Goal: Information Seeking & Learning: Check status

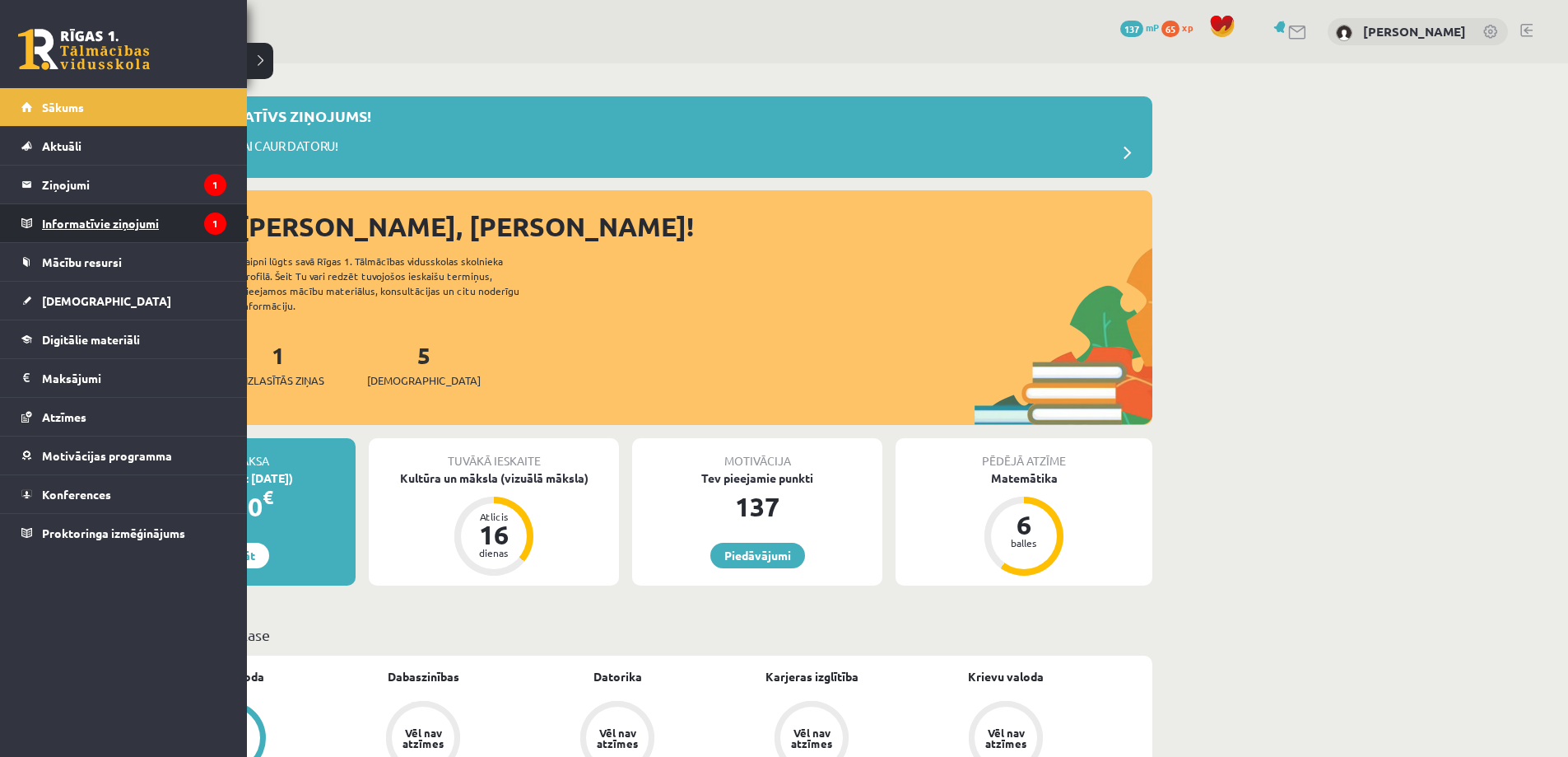
click at [83, 216] on legend "Informatīvie ziņojumi 1" at bounding box center [134, 223] width 185 height 38
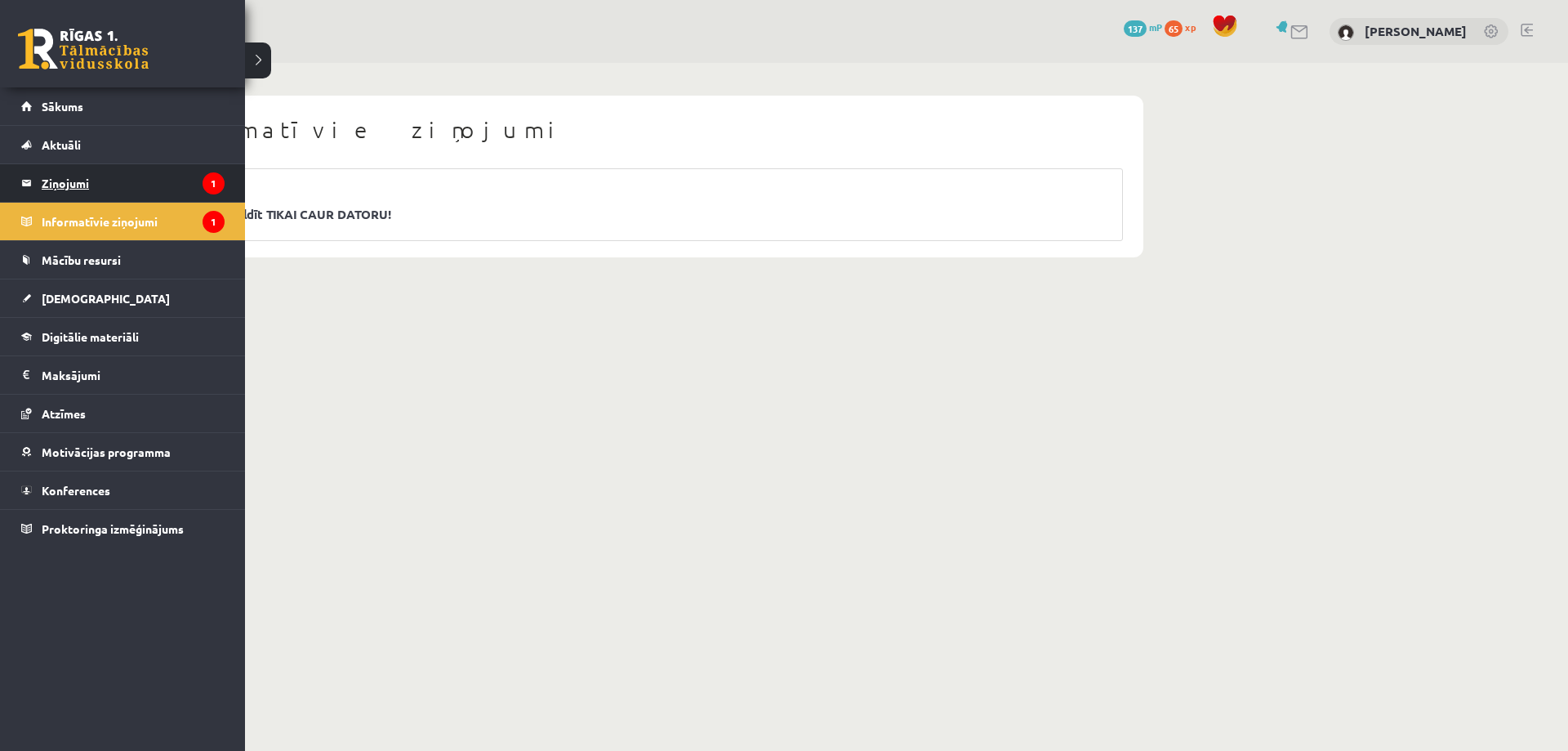
click at [117, 180] on legend "Ziņojumi 1" at bounding box center [133, 182] width 183 height 37
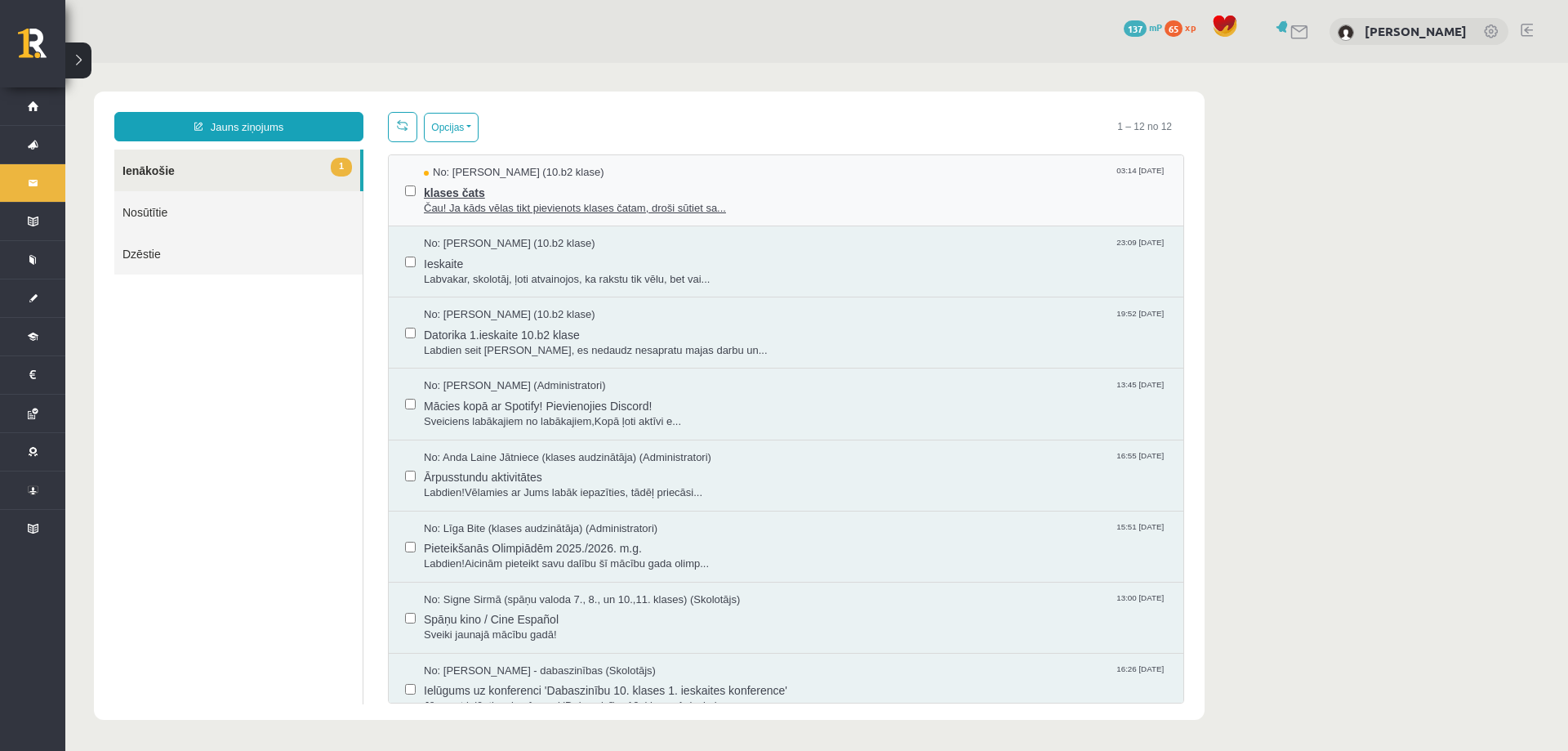
click at [826, 201] on span "Čau! Ja kāds vēlas tikt pievienots klases čatam, droši sūtiet sa..." at bounding box center [795, 208] width 743 height 16
click at [202, 168] on link "1 Ienākošie" at bounding box center [237, 170] width 246 height 42
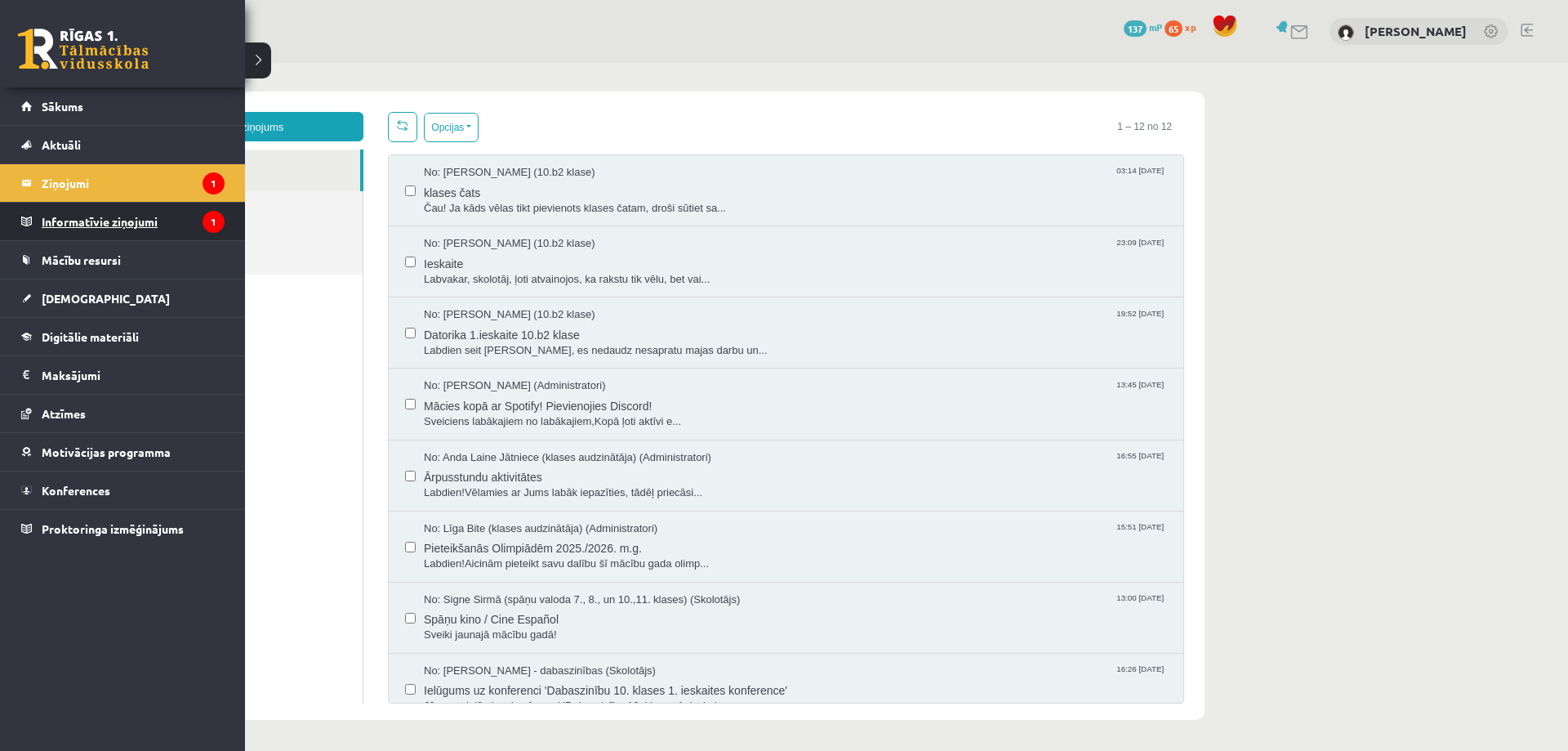
click at [110, 227] on legend "Informatīvie ziņojumi 1" at bounding box center [133, 221] width 183 height 37
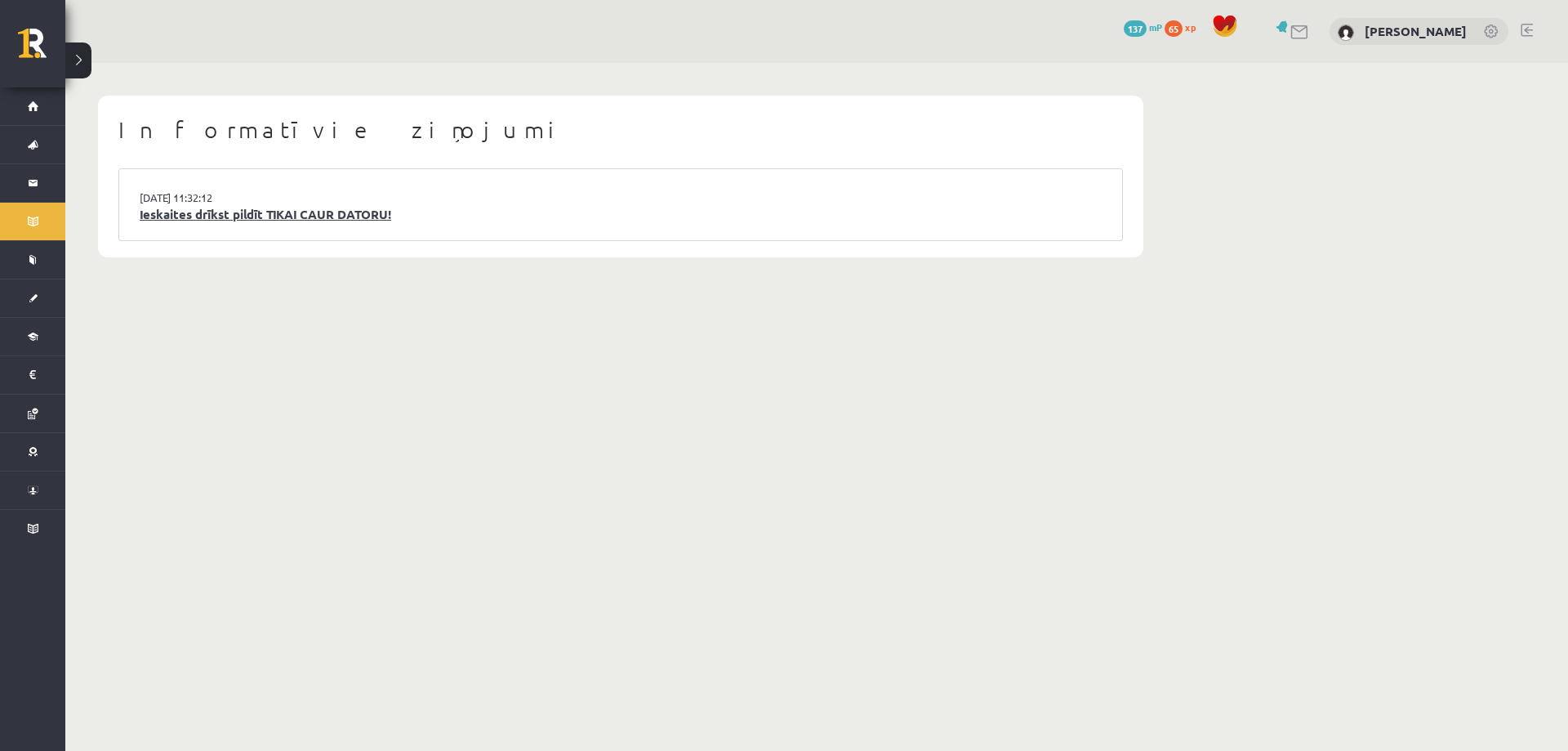
click at [291, 208] on link "Ieskaites drīkst pildīt TIKAI CAUR DATORU!" at bounding box center [620, 214] width 962 height 19
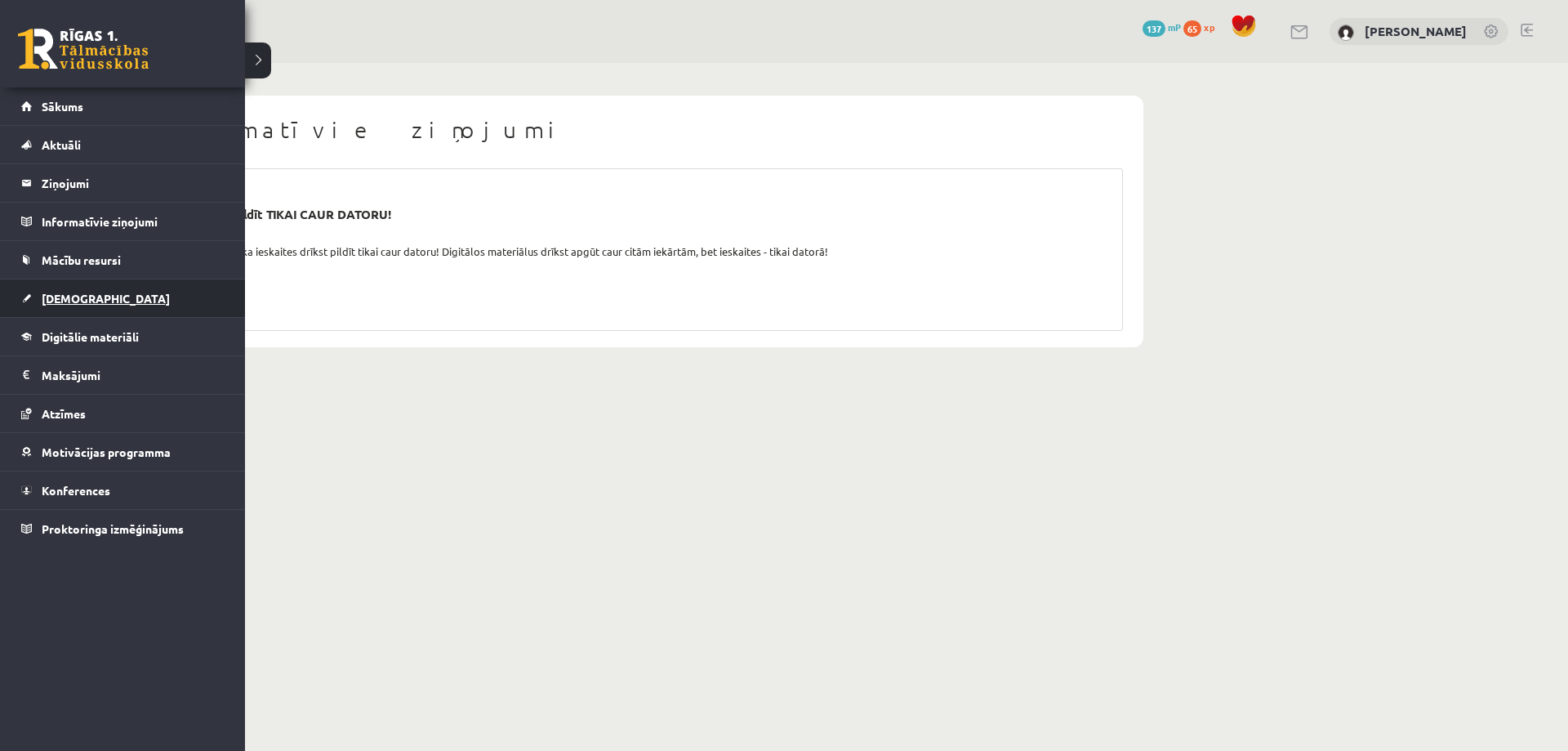
click at [69, 297] on span "[DEMOGRAPHIC_DATA]" at bounding box center [106, 299] width 128 height 15
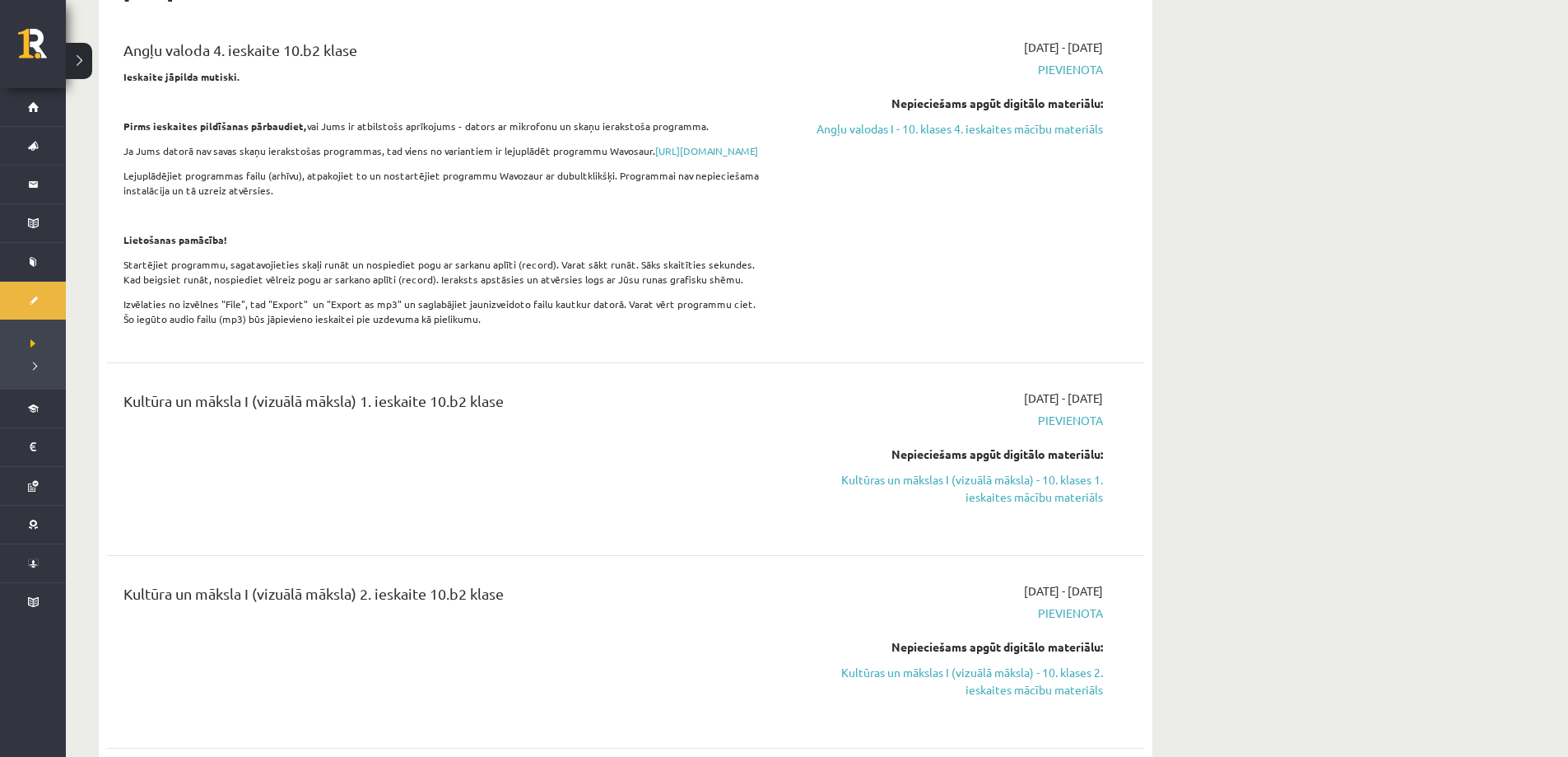
scroll to position [247, 0]
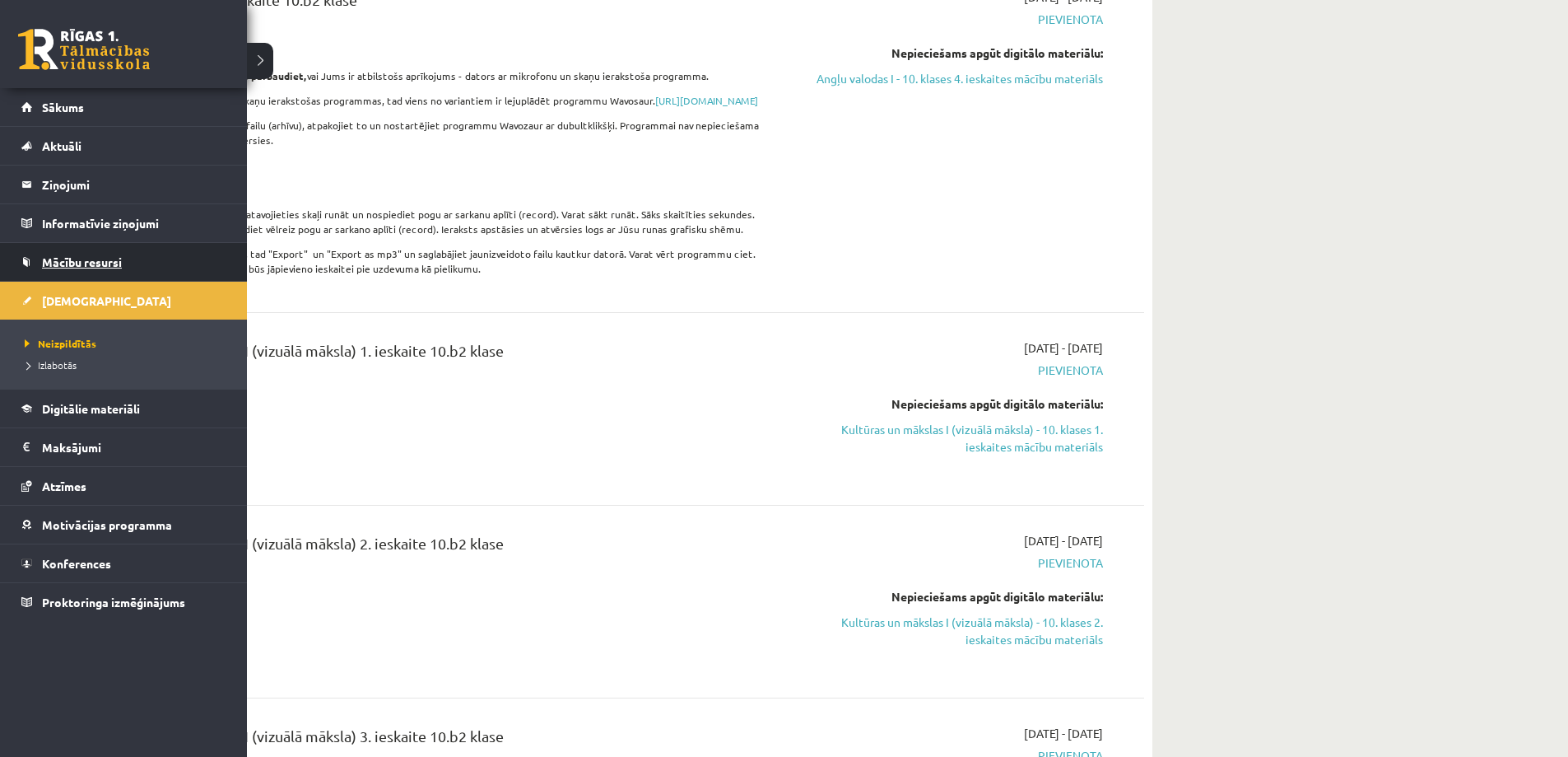
click at [72, 264] on span "Mācību resursi" at bounding box center [82, 262] width 80 height 15
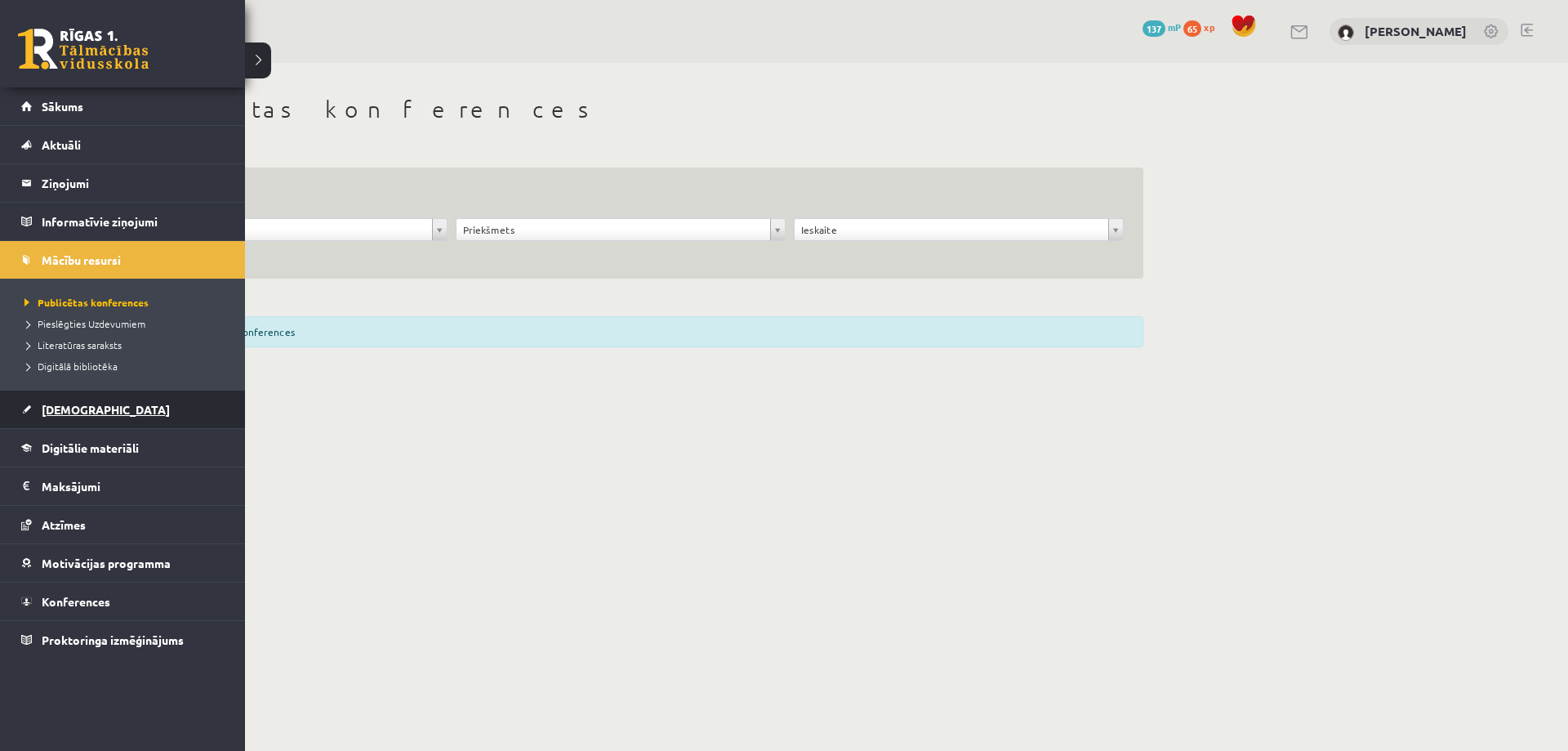
click at [70, 411] on span "[DEMOGRAPHIC_DATA]" at bounding box center [106, 409] width 128 height 15
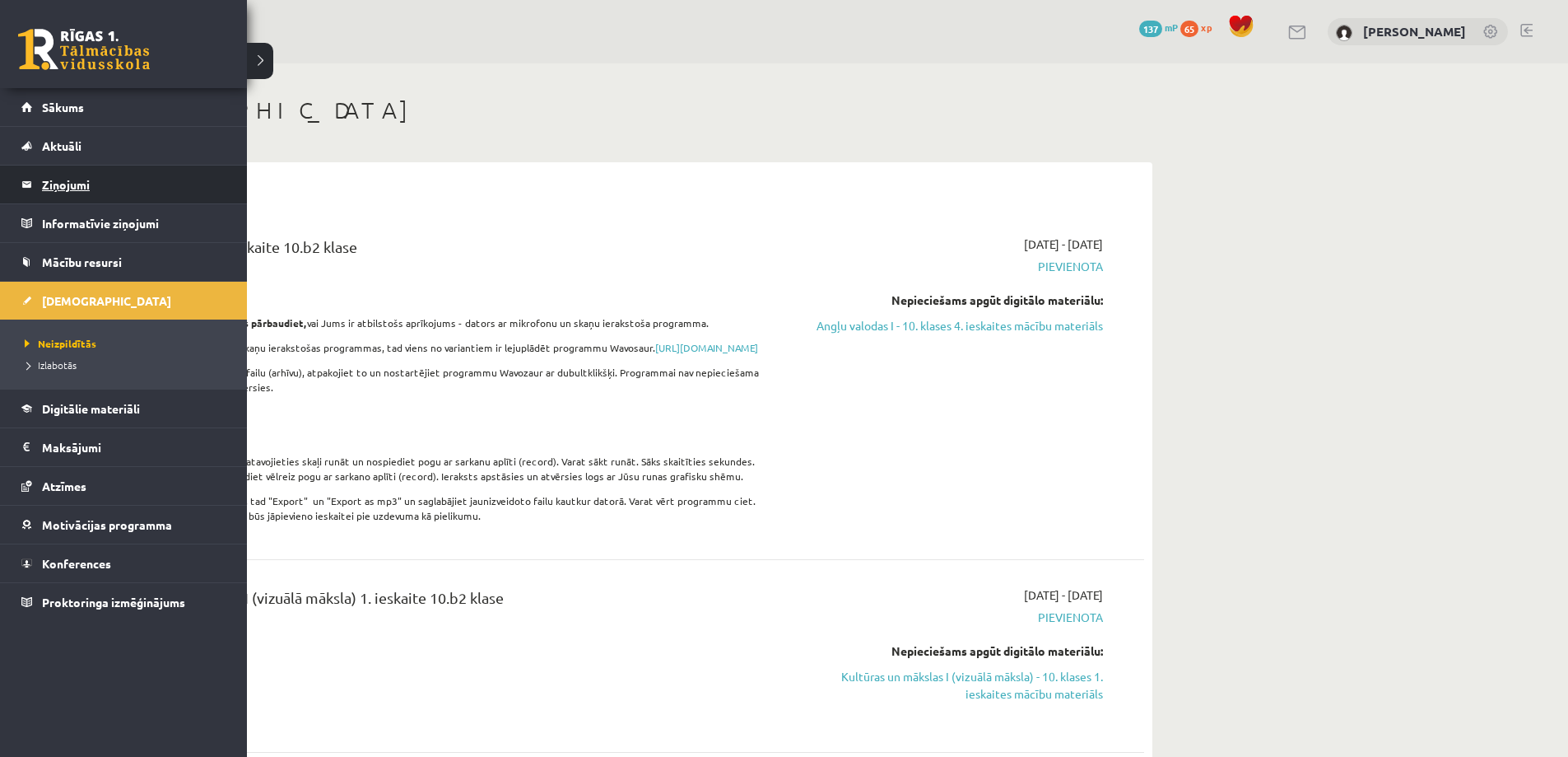
click at [57, 188] on legend "Ziņojumi 0" at bounding box center [134, 184] width 185 height 38
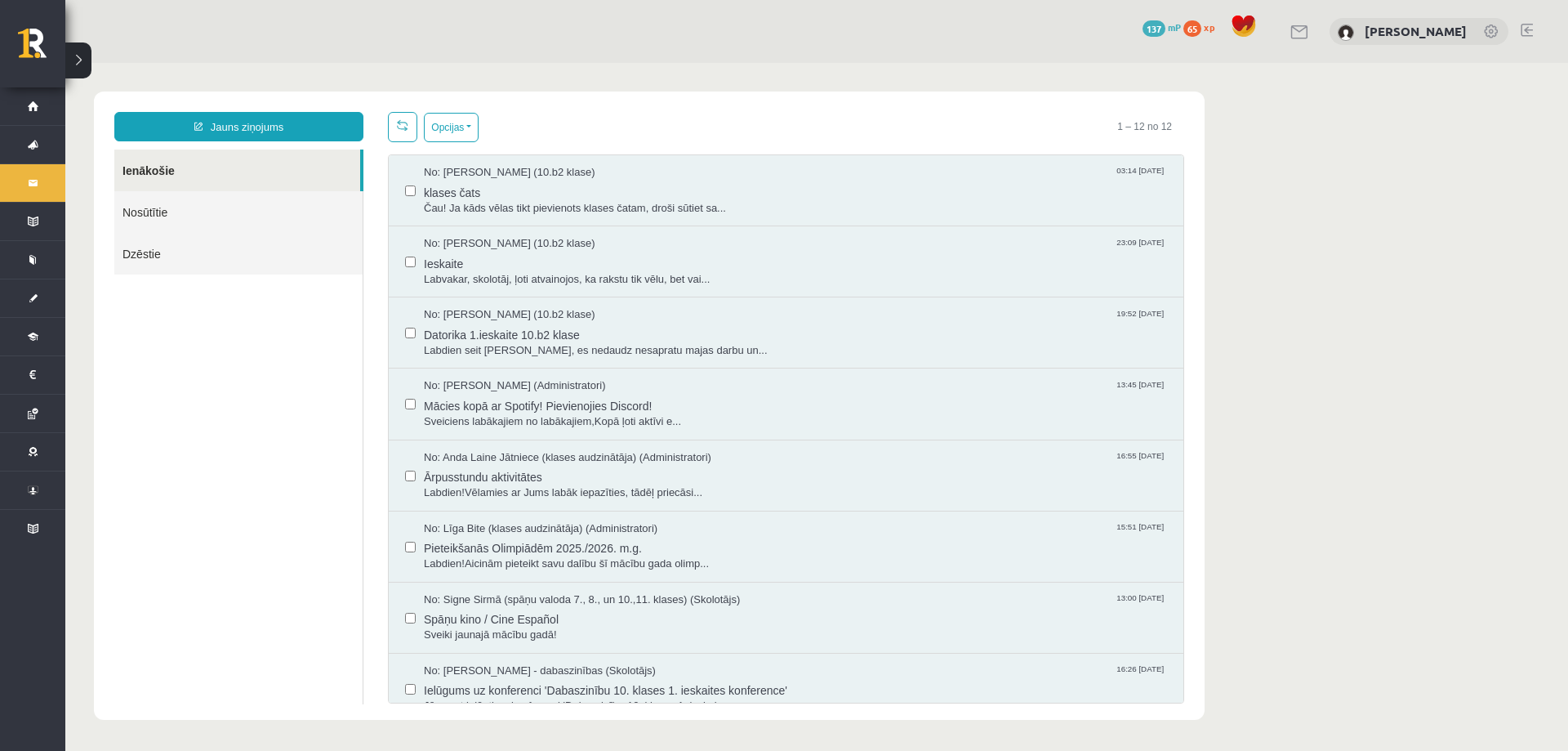
click at [161, 217] on link "Nosūtītie" at bounding box center [238, 211] width 248 height 42
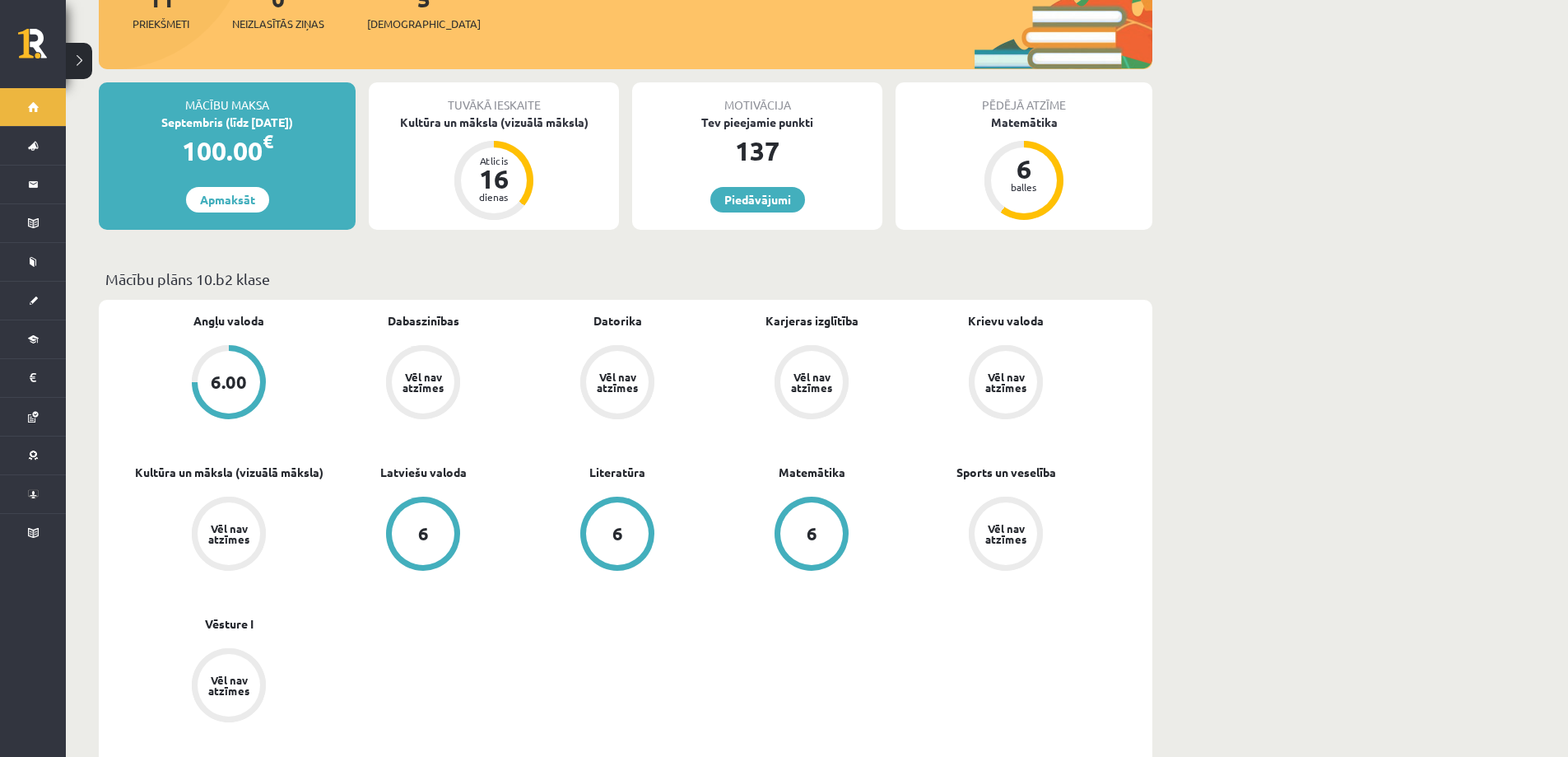
scroll to position [329, 0]
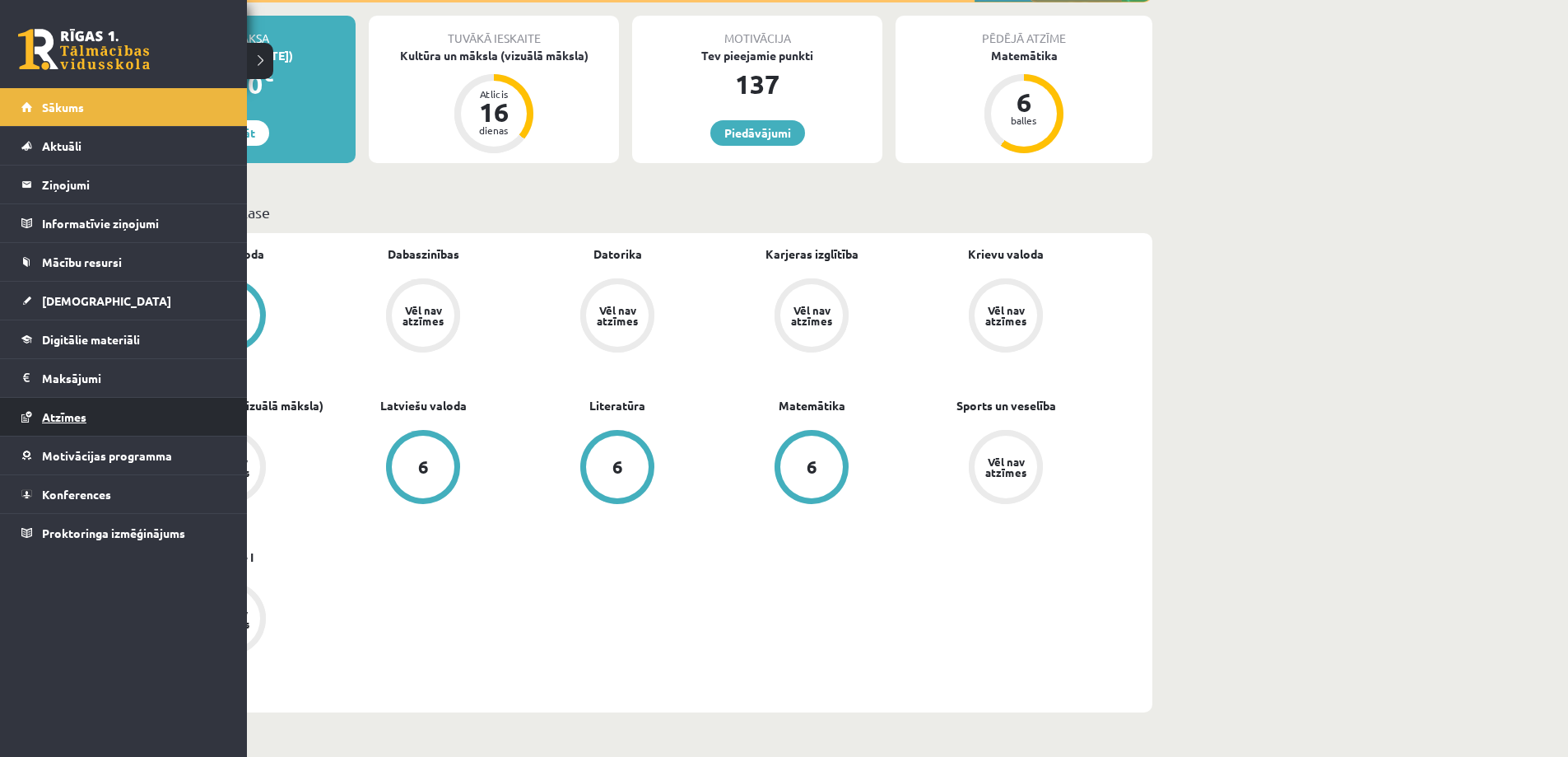
click at [57, 406] on link "Atzīmes" at bounding box center [124, 416] width 205 height 38
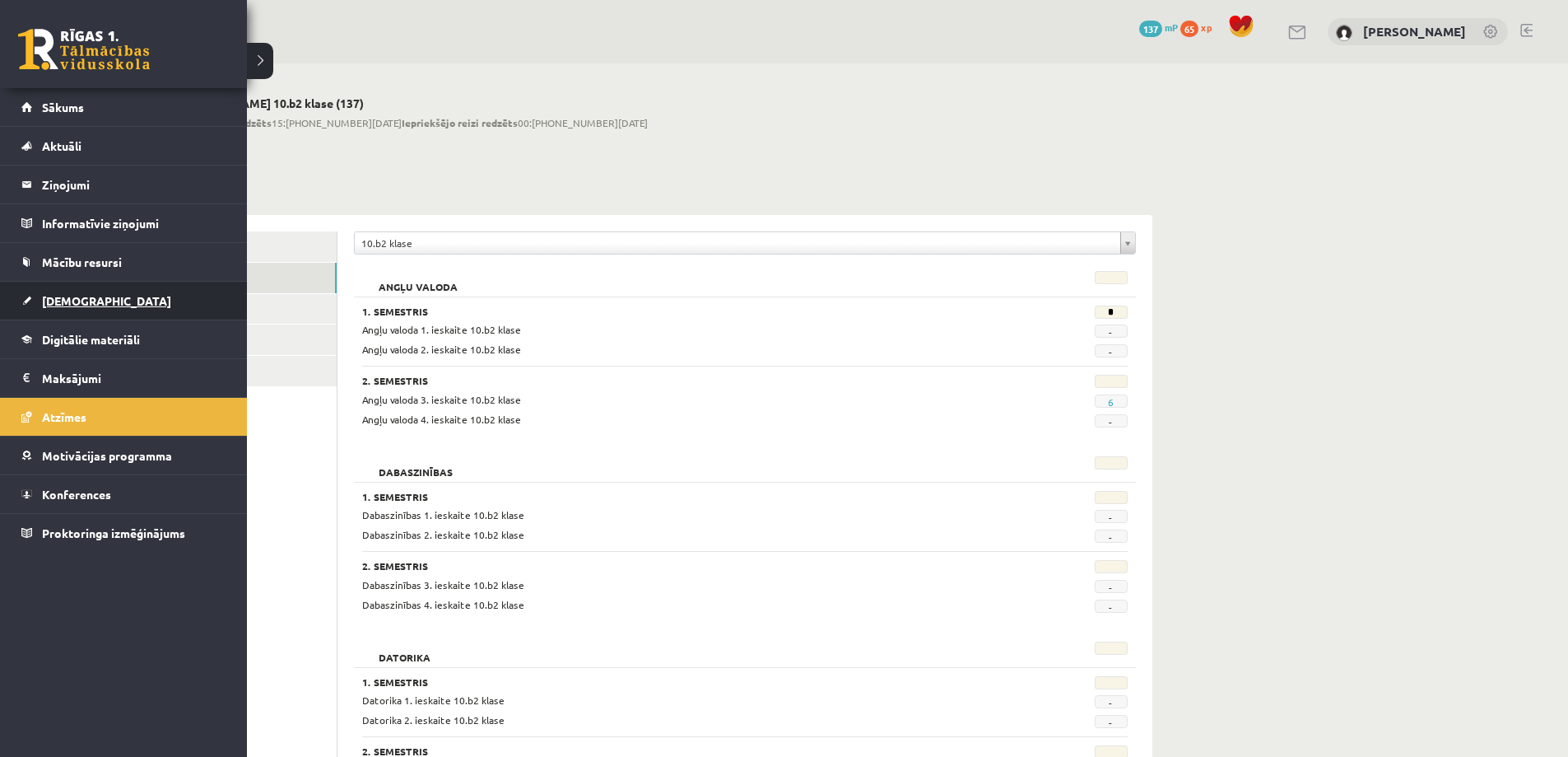
click at [72, 302] on span "[DEMOGRAPHIC_DATA]" at bounding box center [107, 301] width 129 height 15
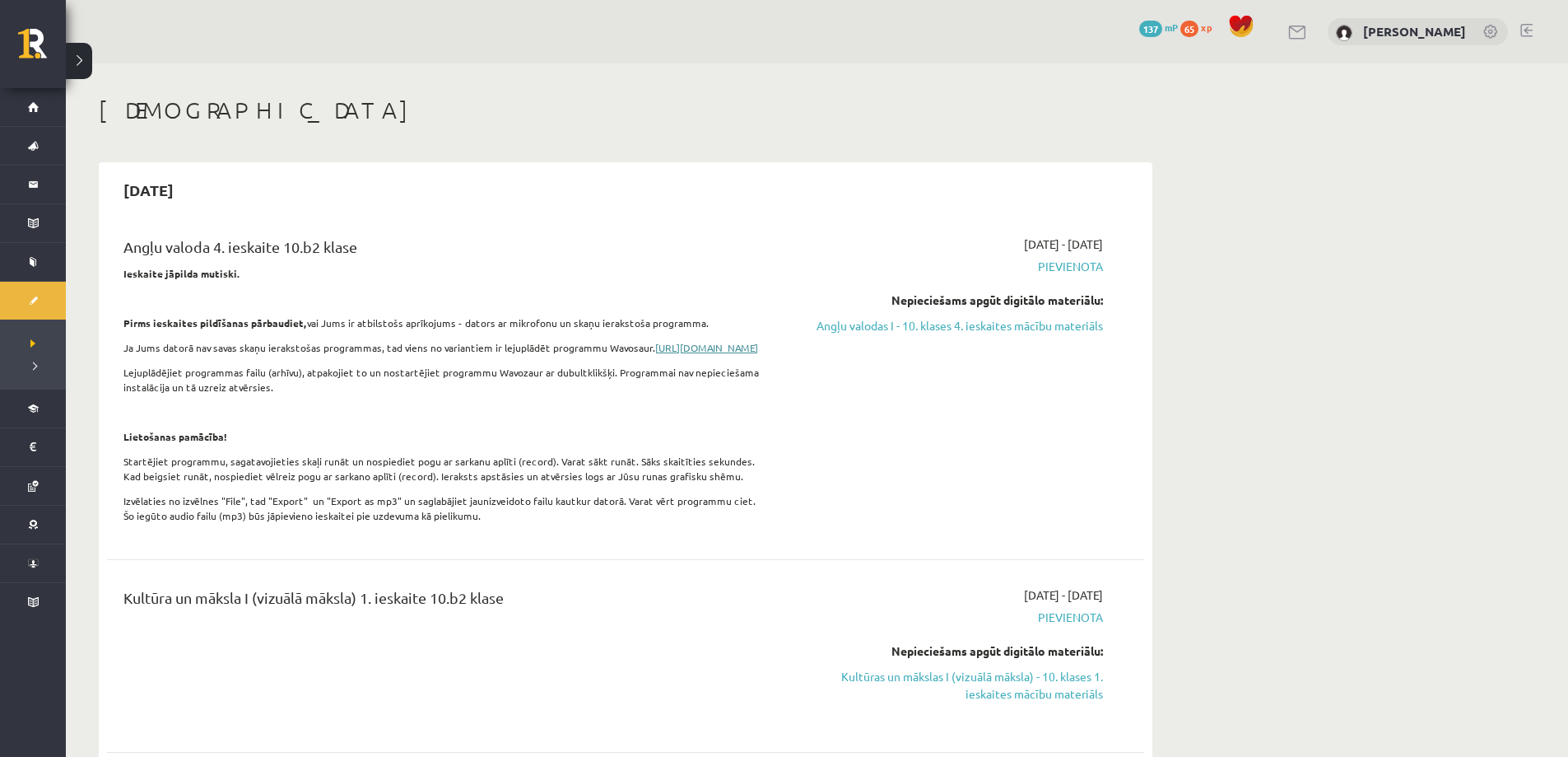
click at [656, 355] on link "https://www.wavosaur.com/download.php" at bounding box center [707, 347] width 103 height 13
